Goal: Use online tool/utility: Utilize a website feature to perform a specific function

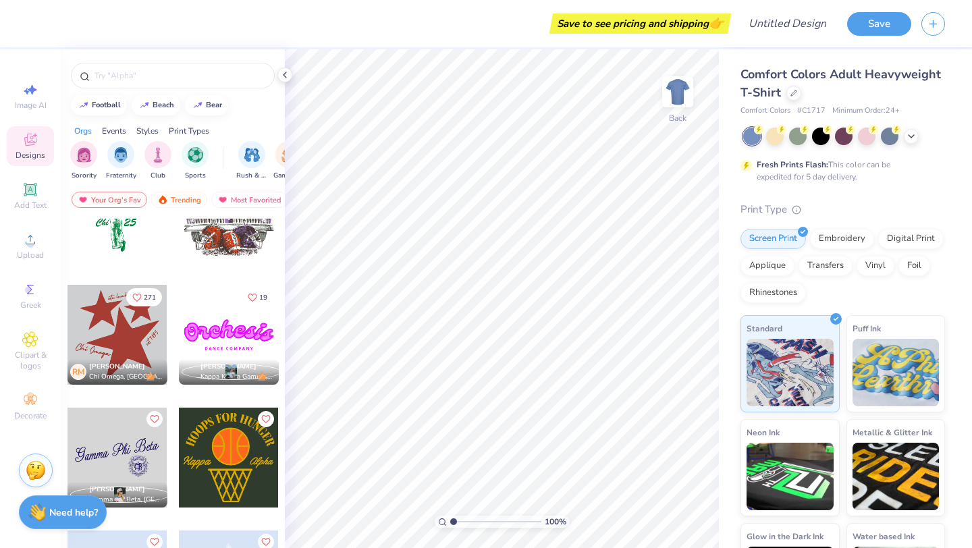
scroll to position [794, 0]
click at [137, 337] on div at bounding box center [117, 335] width 100 height 100
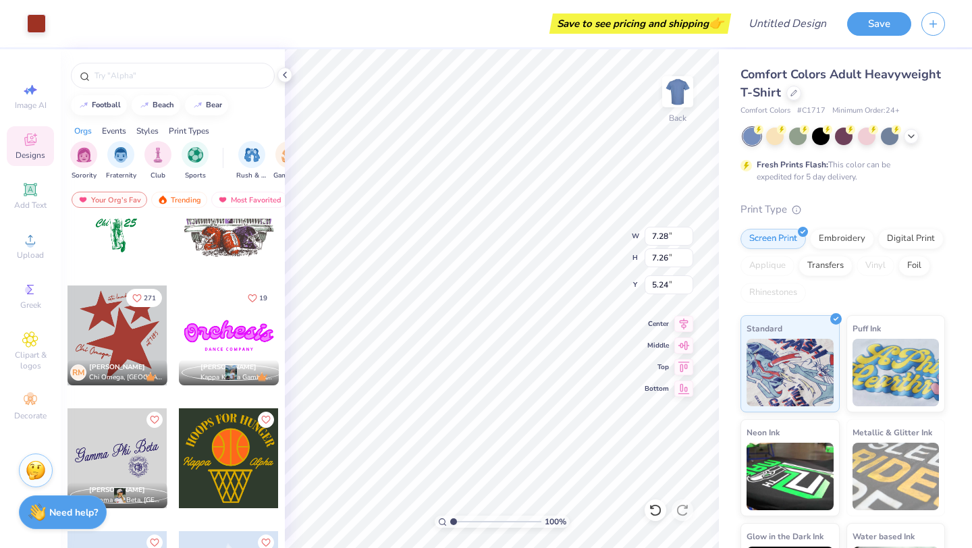
type input "5.24"
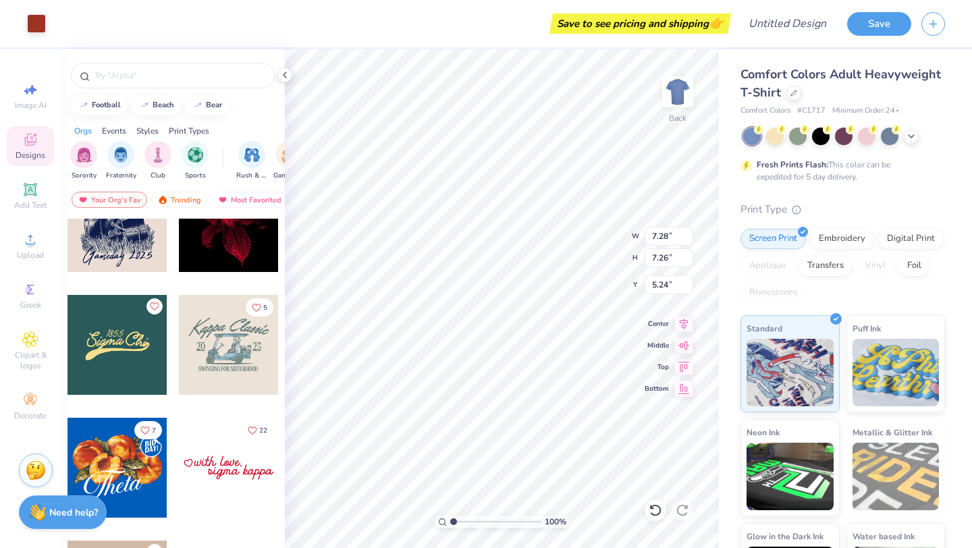
scroll to position [1521, 0]
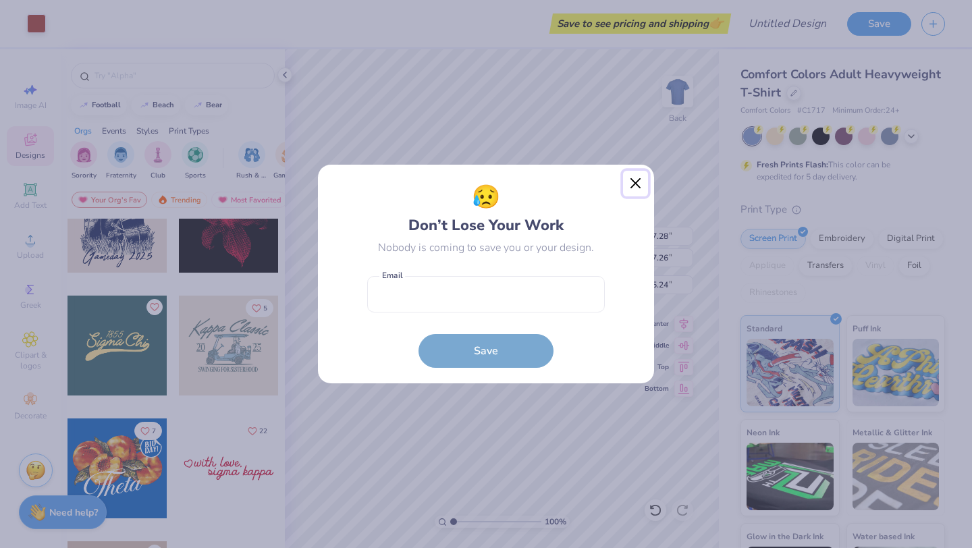
click at [632, 182] on button "Close" at bounding box center [636, 184] width 26 height 26
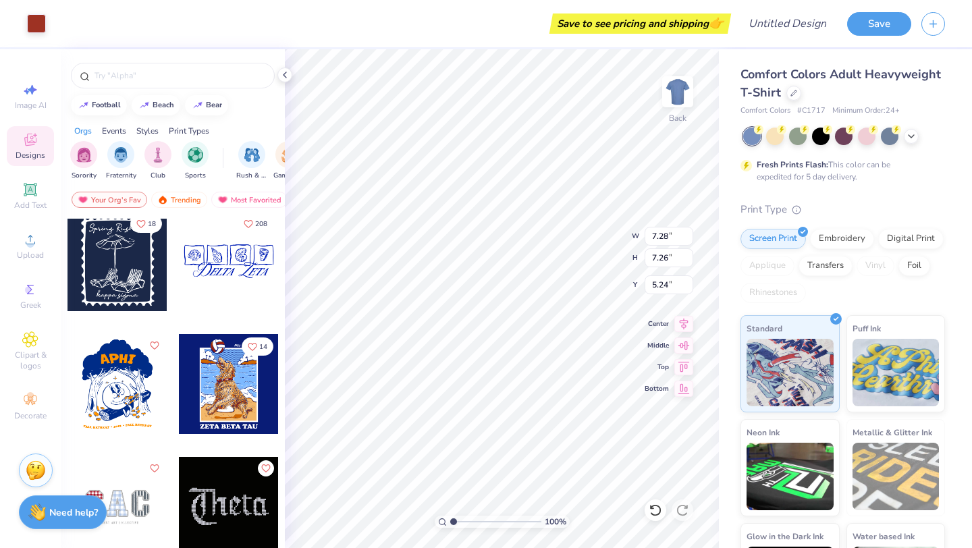
scroll to position [2339, 0]
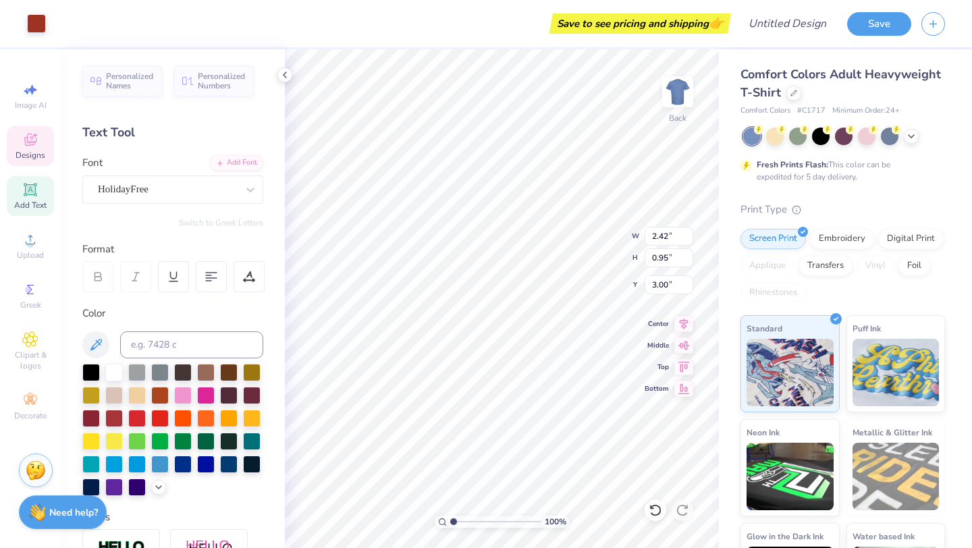
type input "3.00"
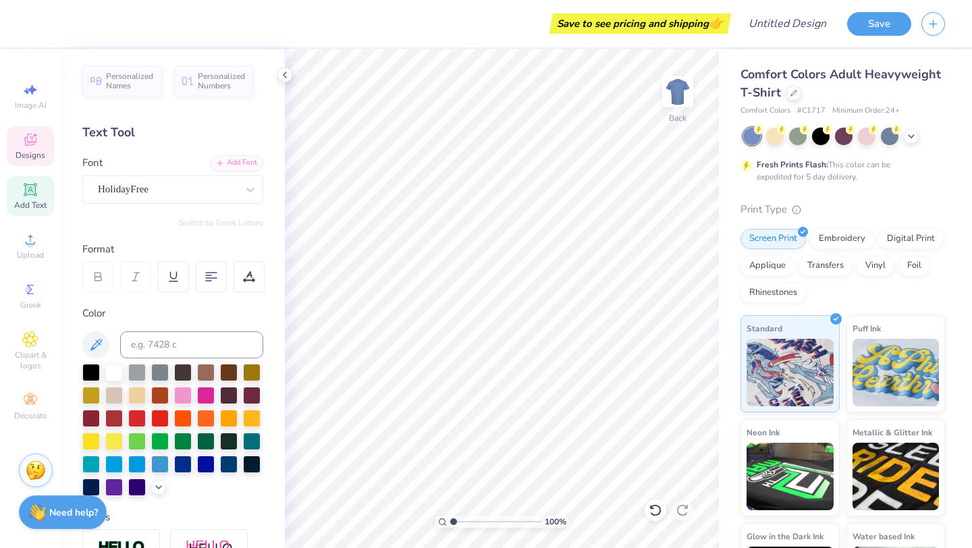
click at [30, 163] on div "Designs" at bounding box center [30, 146] width 47 height 40
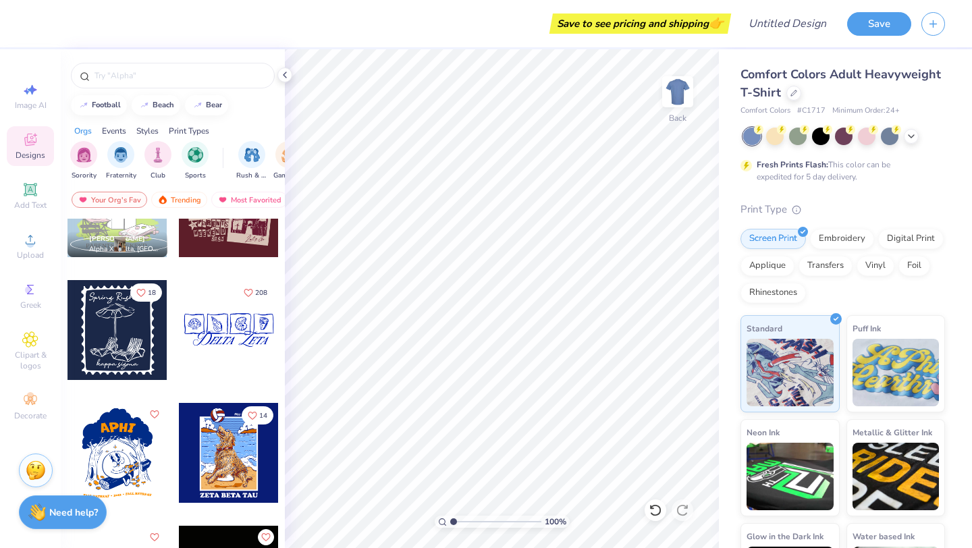
scroll to position [2325, 0]
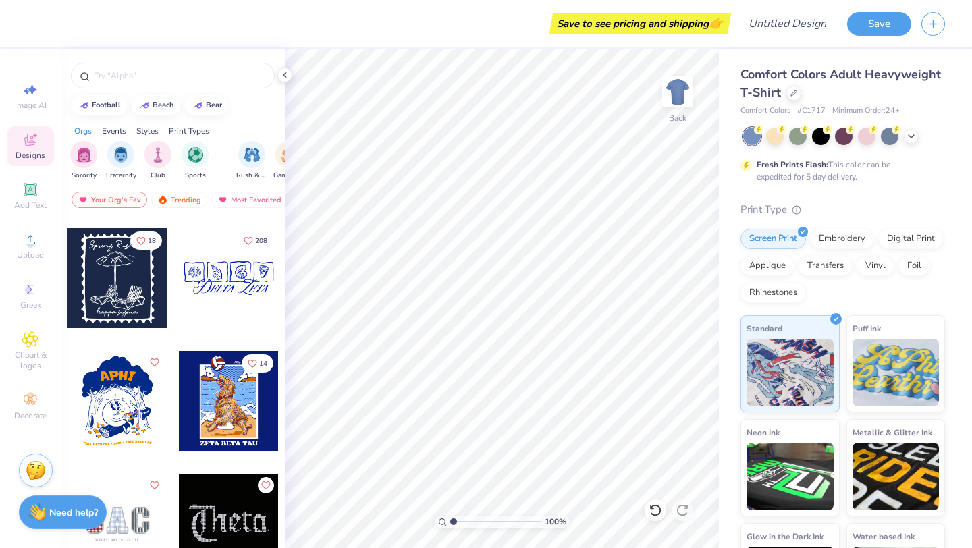
click at [121, 304] on div "13 [PERSON_NAME] Alpha Xi Delta, [GEOGRAPHIC_DATA] 10 18 208 14 5 [PERSON_NAME]…" at bounding box center [173, 408] width 224 height 379
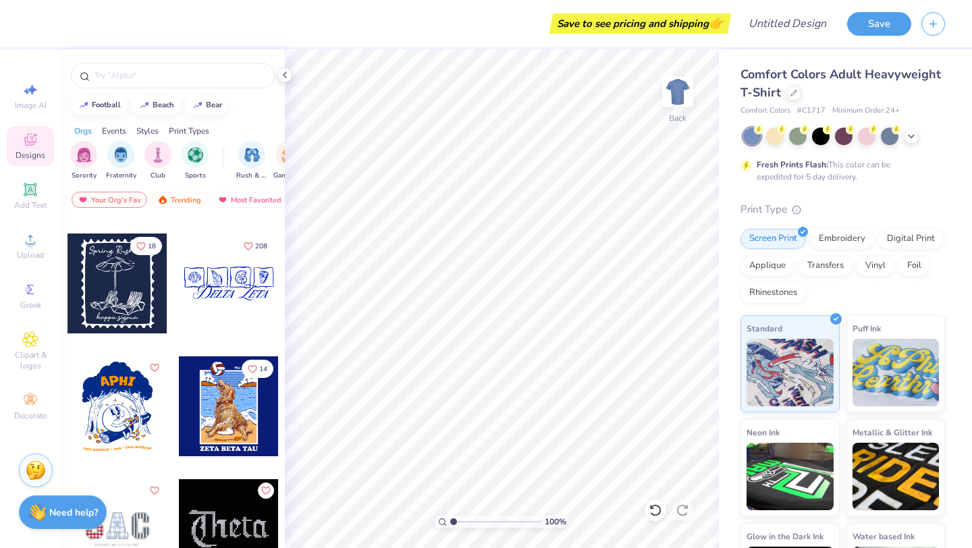
click at [136, 288] on div at bounding box center [117, 284] width 100 height 100
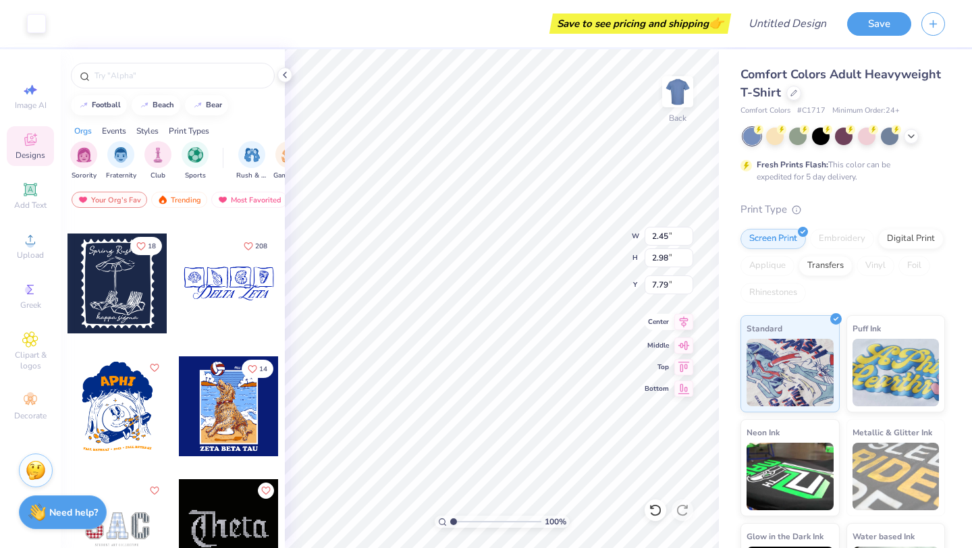
type input "7.79"
type input "8.40"
type input "10.24"
type input "4.49"
